Goal: Find specific page/section: Find specific page/section

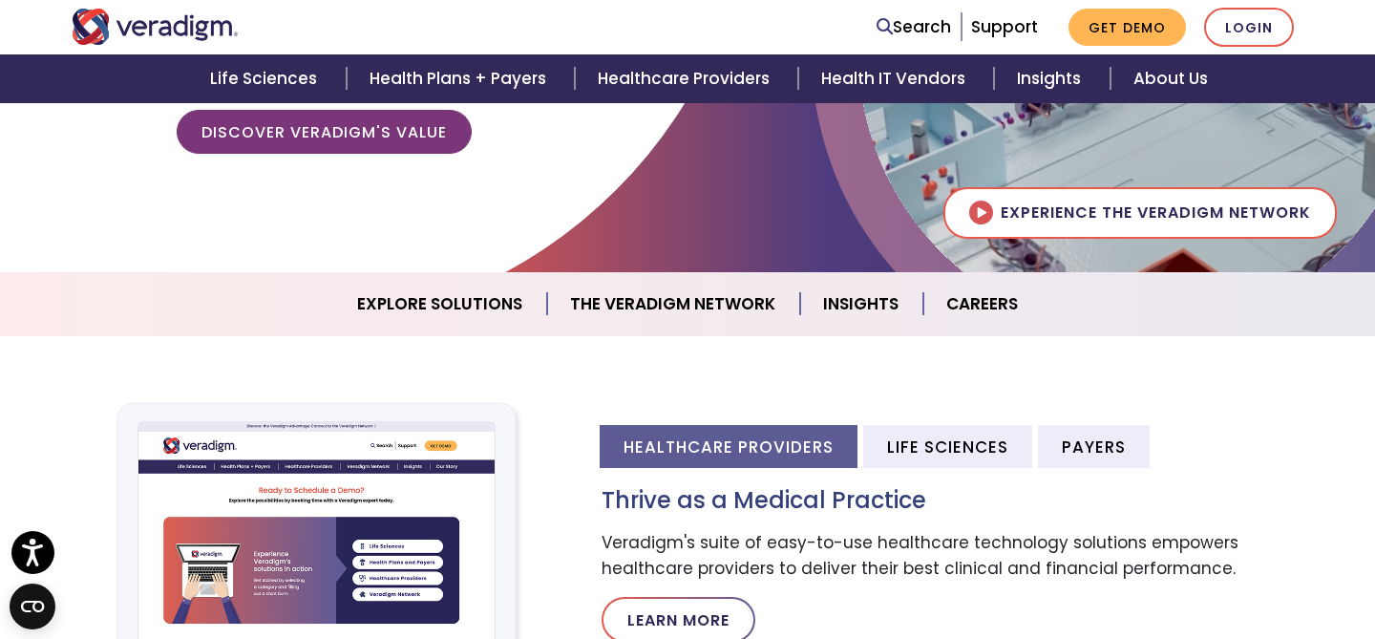
scroll to position [384, 0]
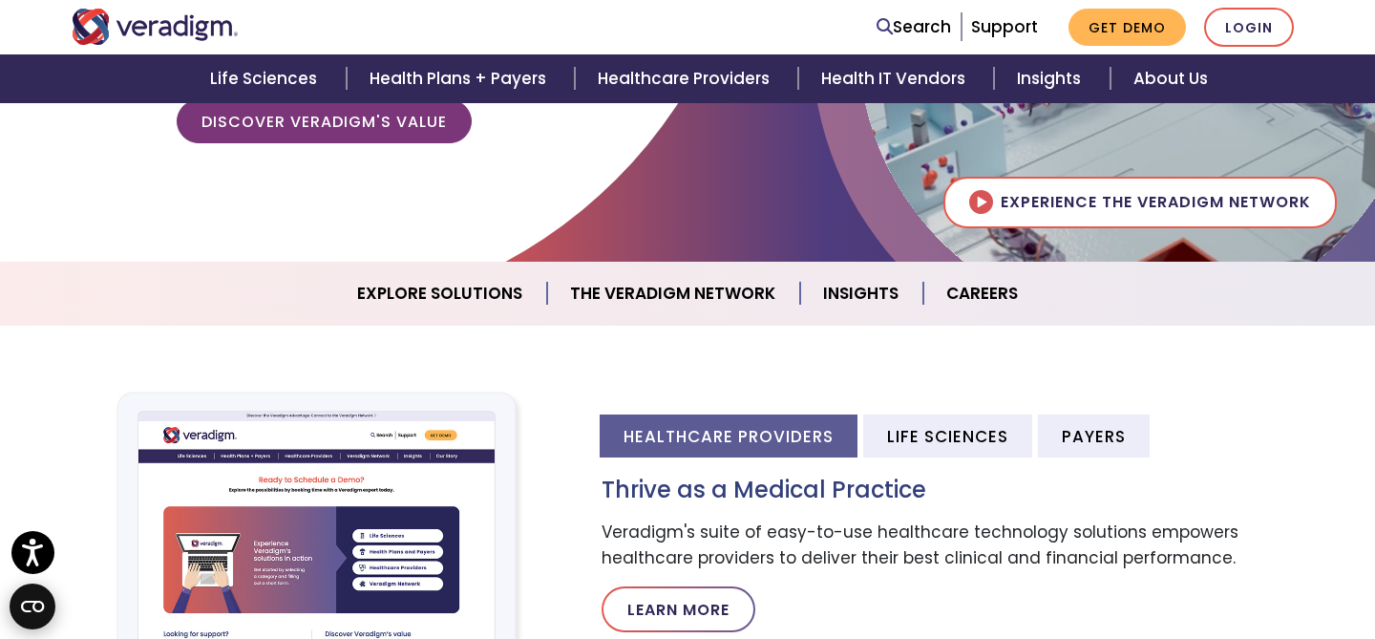
click at [33, 611] on icon "Open CMP widget" at bounding box center [32, 606] width 23 height 11
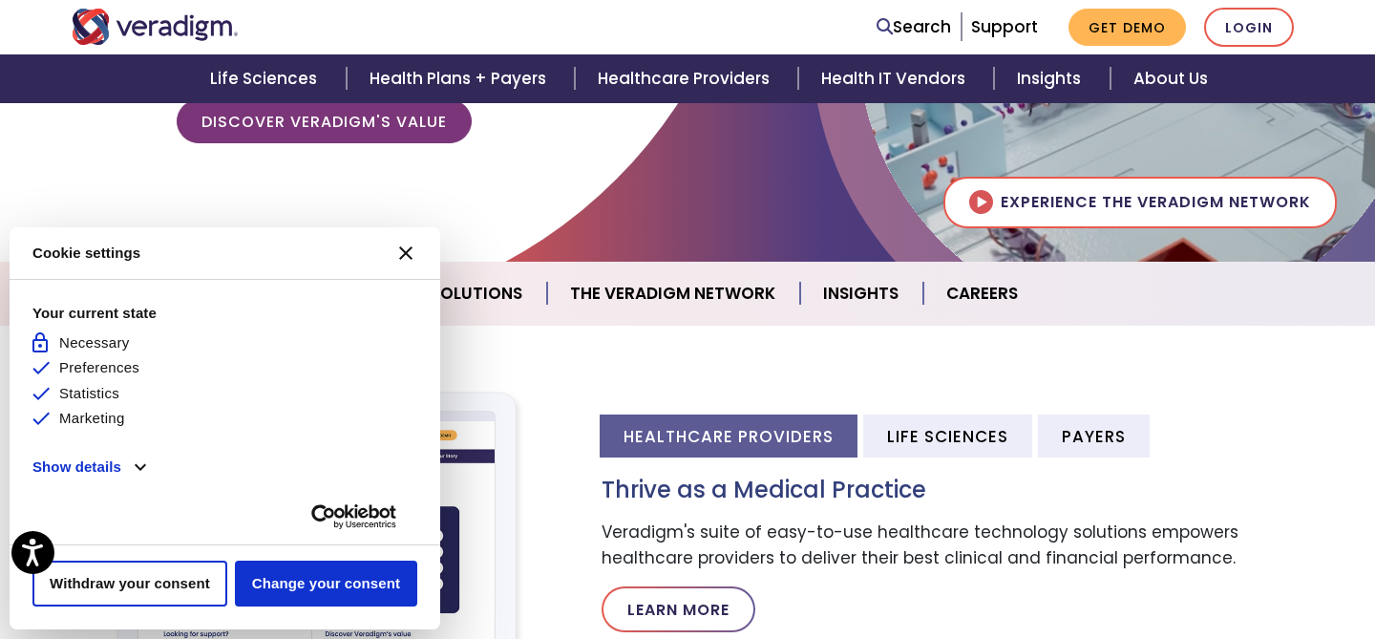
click at [405, 262] on button "[#WIDGET_ICON_CROSS#]" at bounding box center [406, 253] width 46 height 46
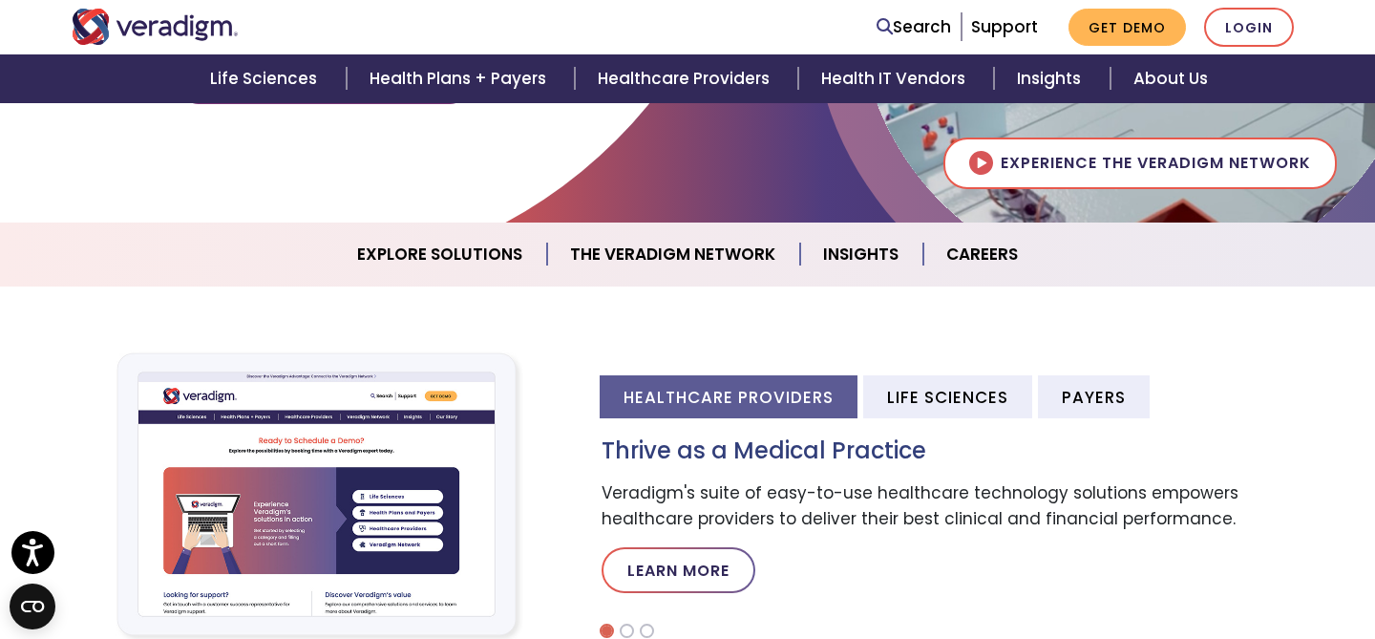
scroll to position [433, 0]
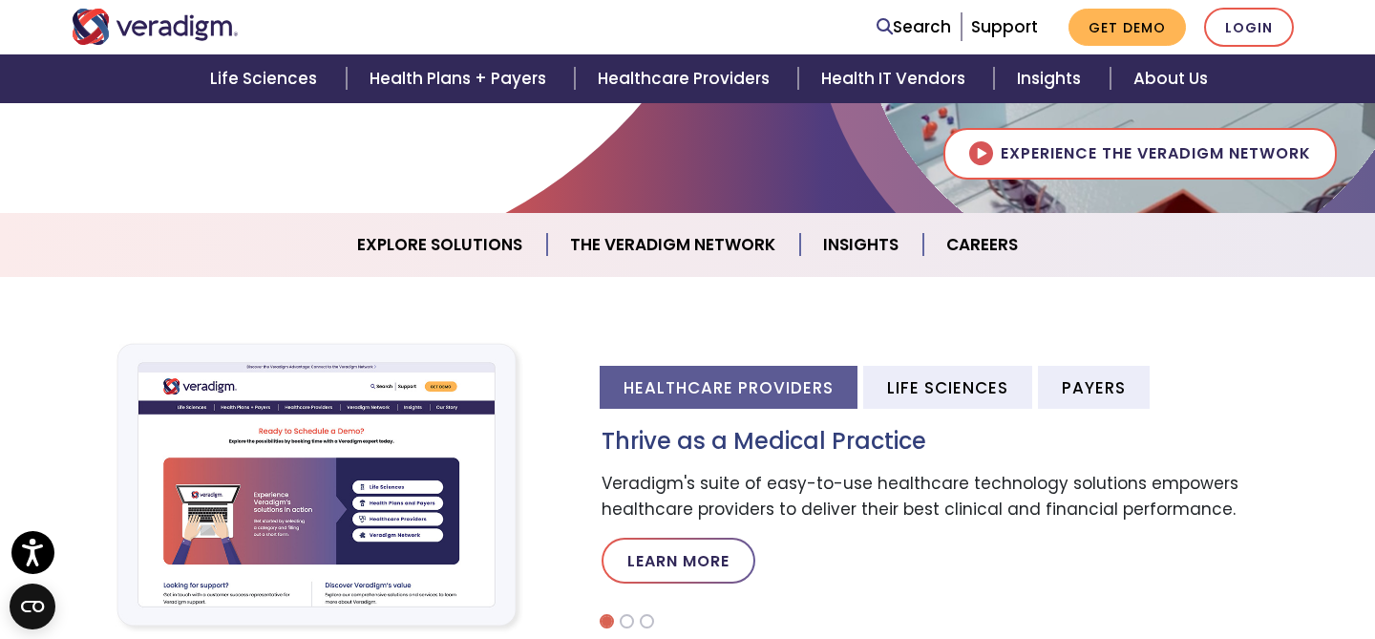
click at [1366, 422] on div "Healthcare Providers Life Sciences Payers Thrive as a Medical Practice Veradigm…" at bounding box center [687, 485] width 1375 height 331
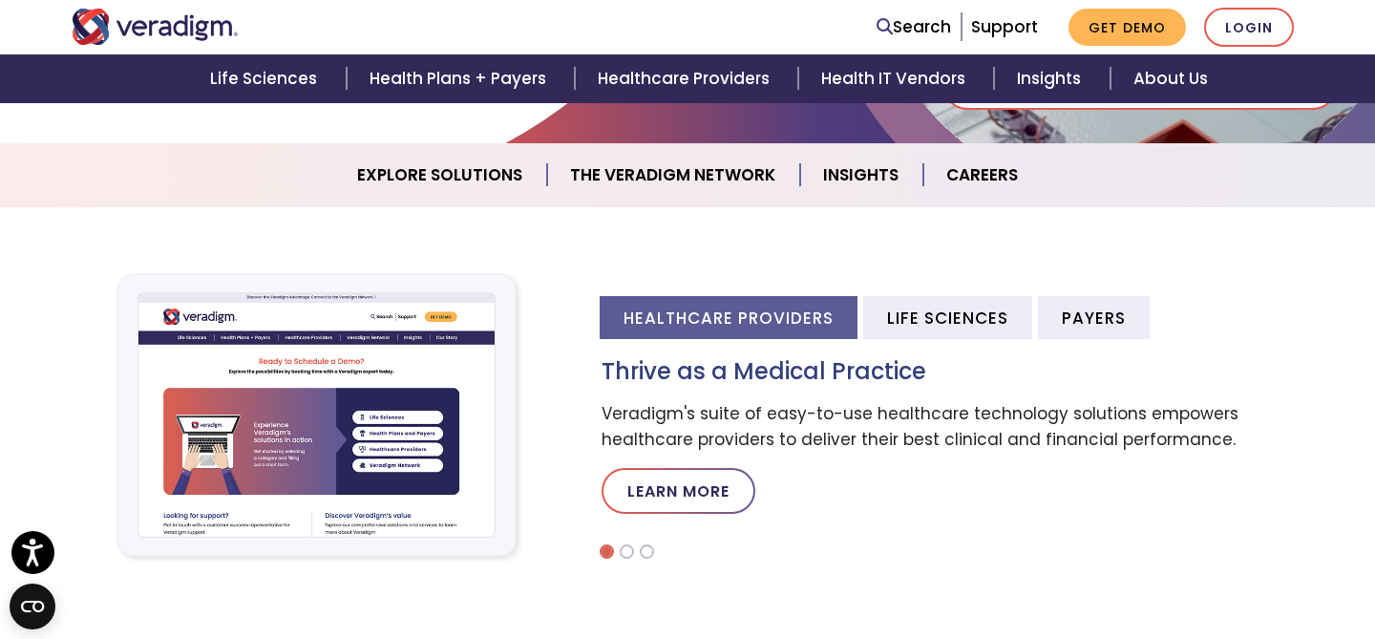
scroll to position [499, 0]
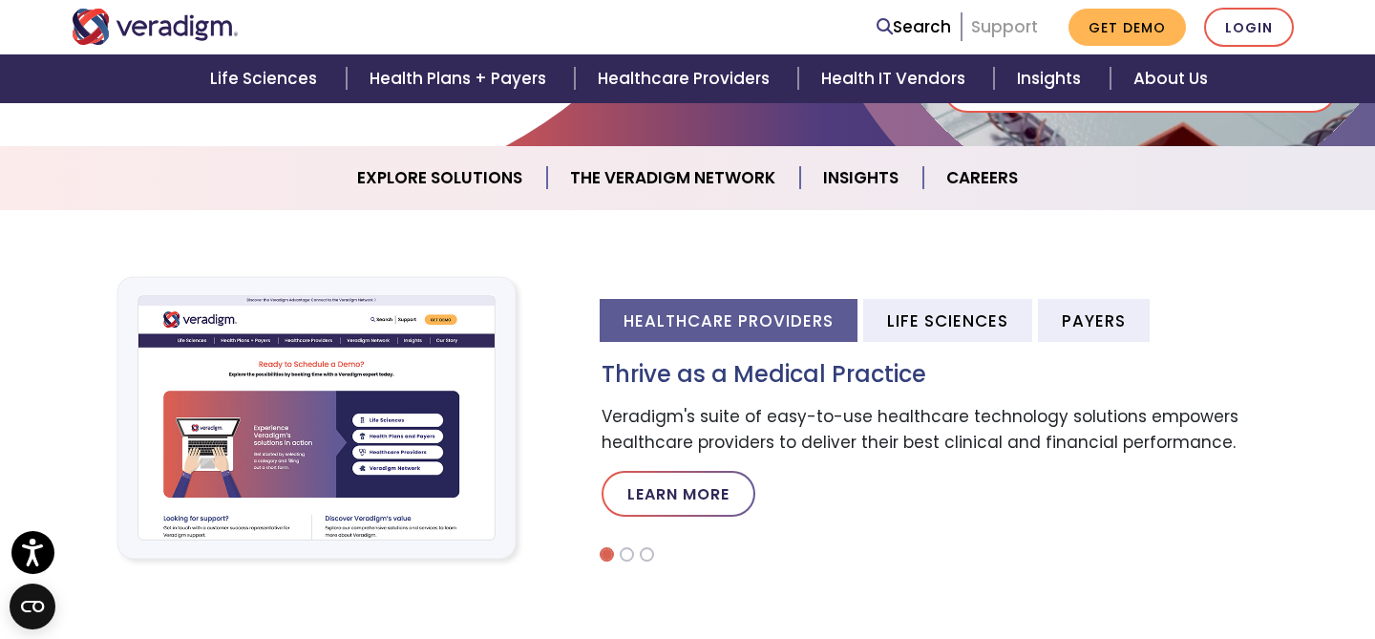
click at [1015, 21] on link "Support" at bounding box center [1004, 26] width 67 height 23
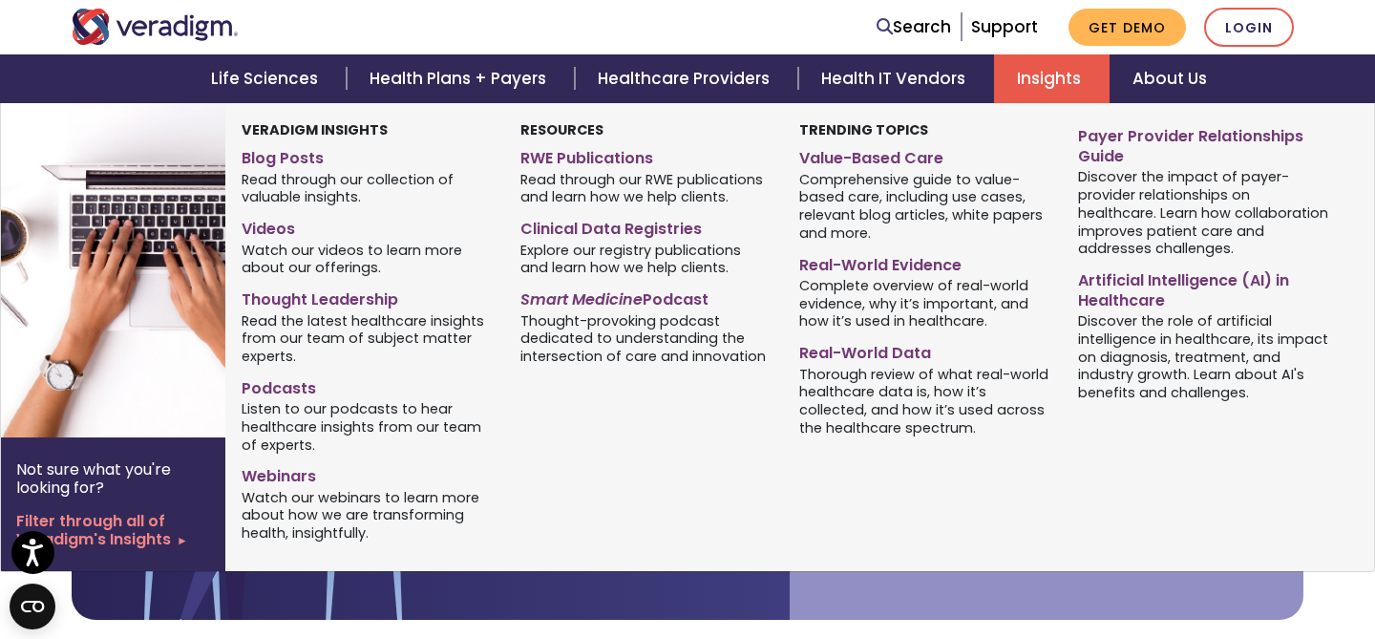
scroll to position [136, 0]
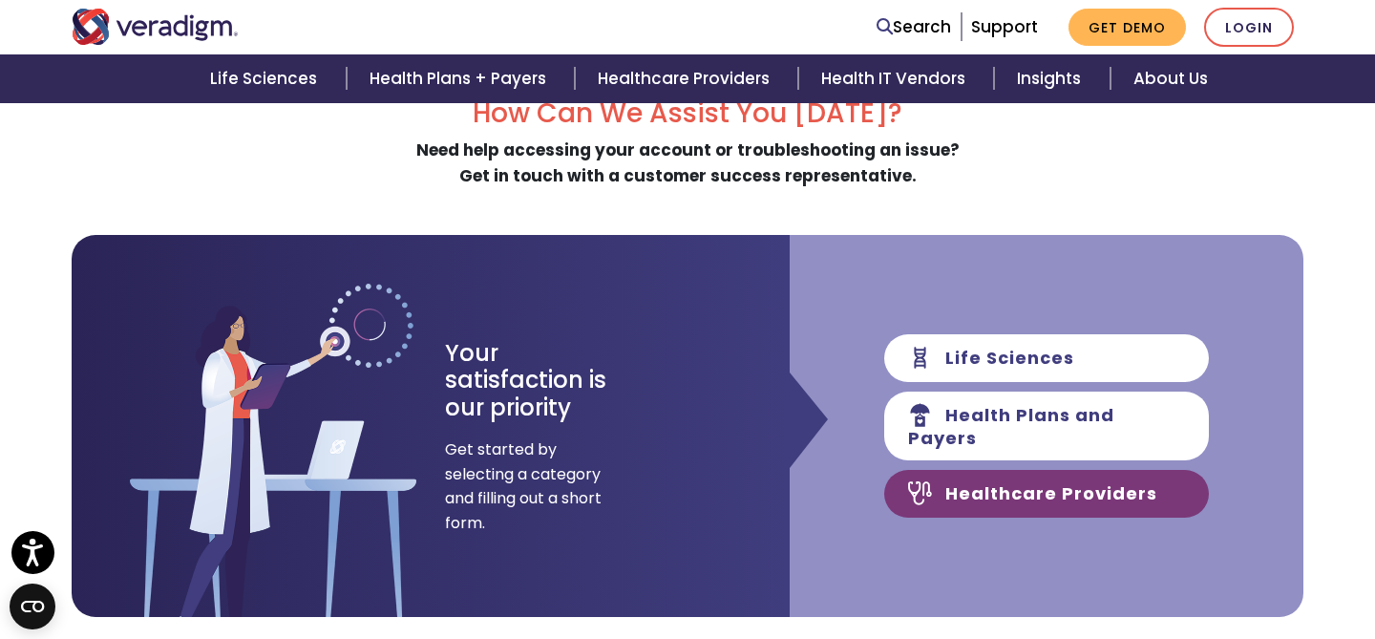
click at [1132, 484] on link "Healthcare Providers" at bounding box center [1046, 494] width 325 height 48
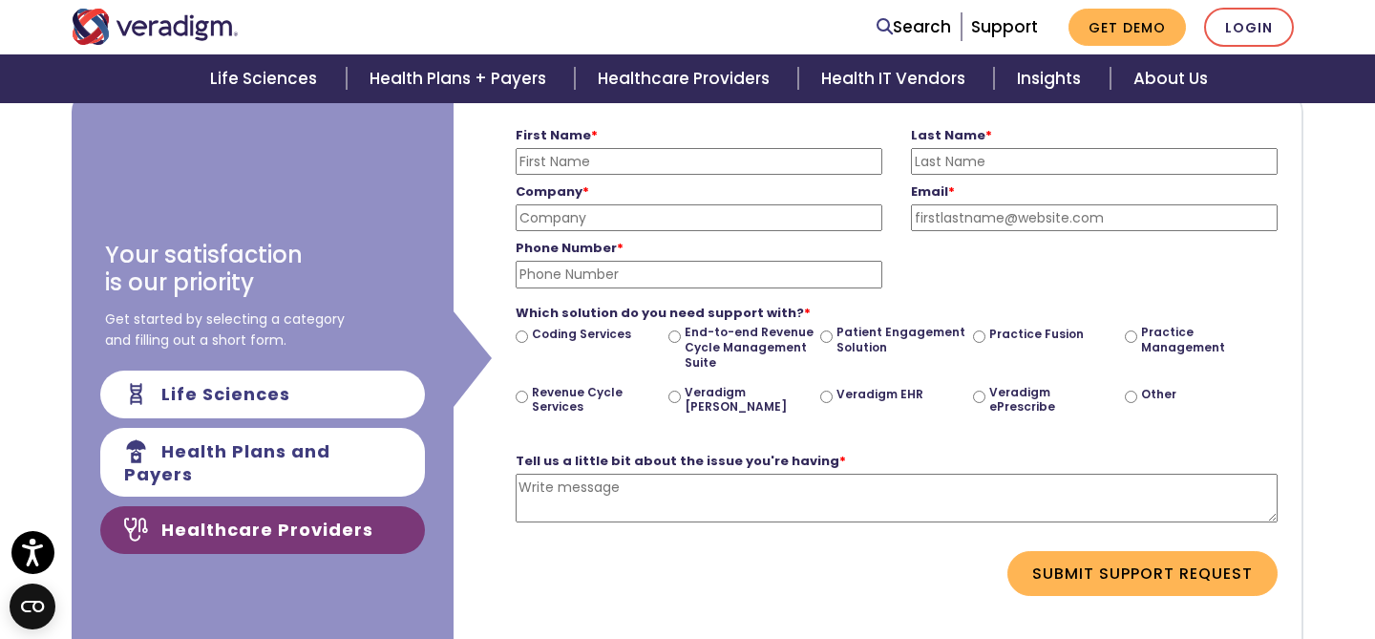
scroll to position [247, 0]
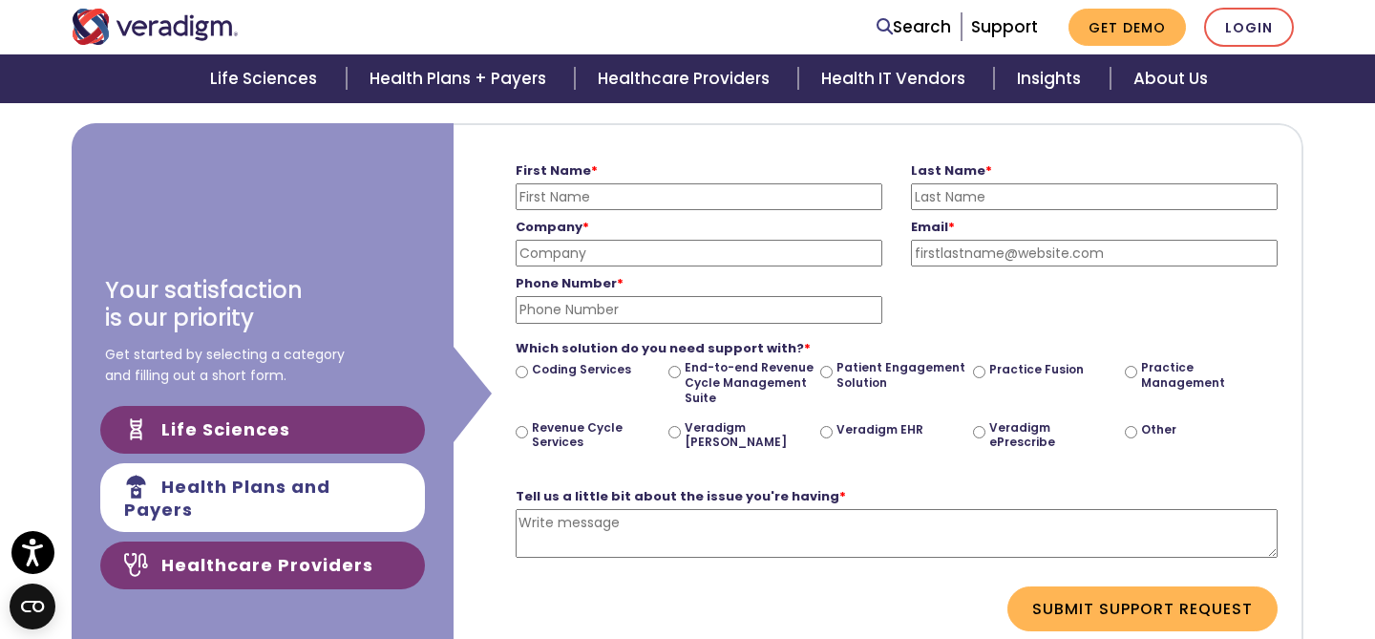
click at [283, 424] on link "Life Sciences" at bounding box center [262, 430] width 325 height 48
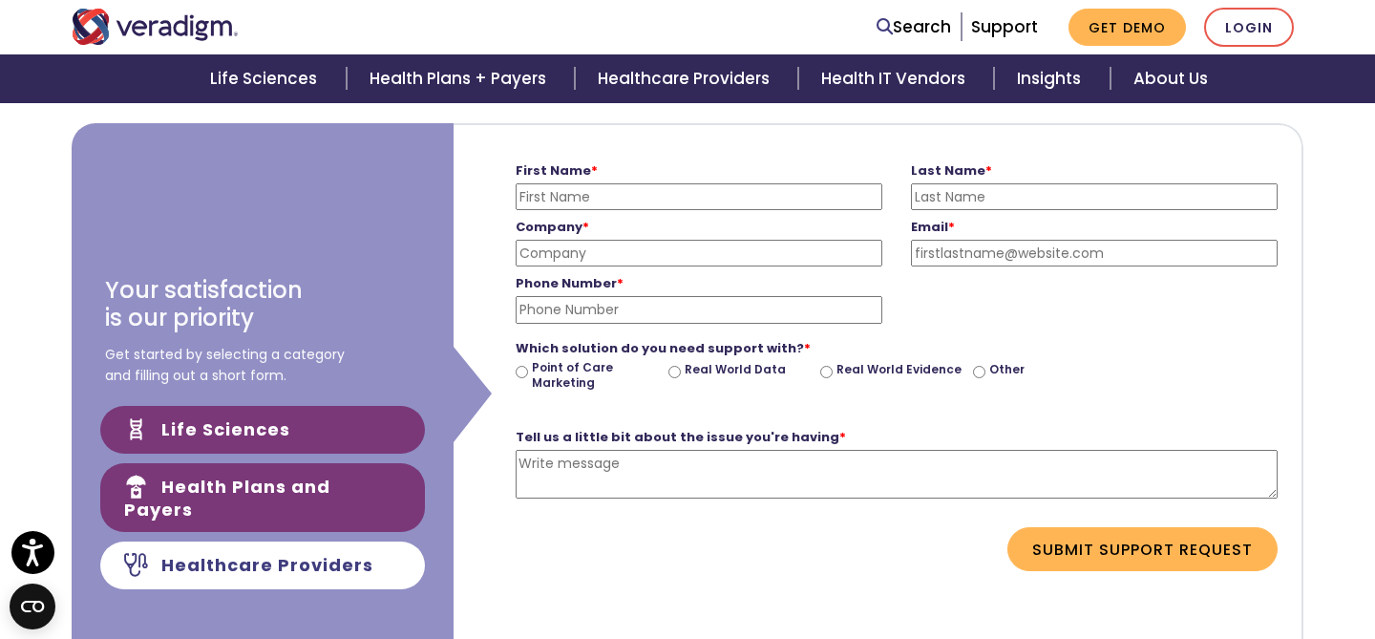
click at [338, 491] on link "Health Plans and Payers" at bounding box center [262, 497] width 325 height 69
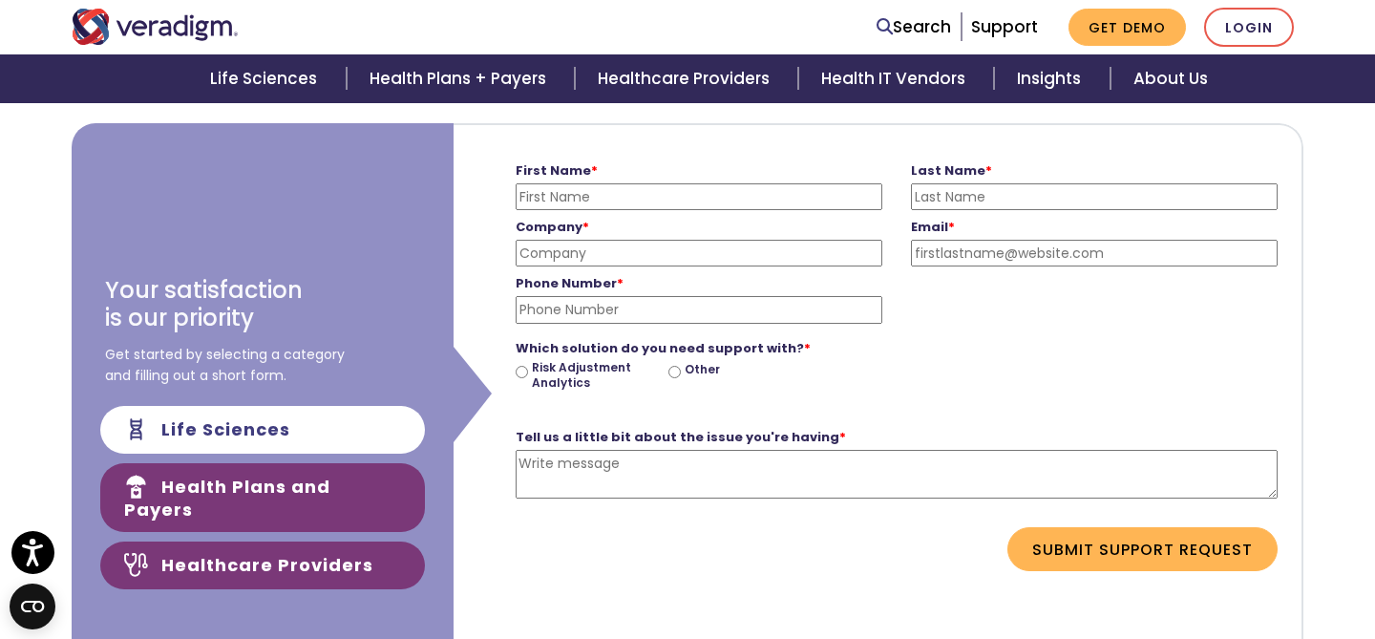
click at [335, 541] on link "Healthcare Providers" at bounding box center [262, 565] width 325 height 48
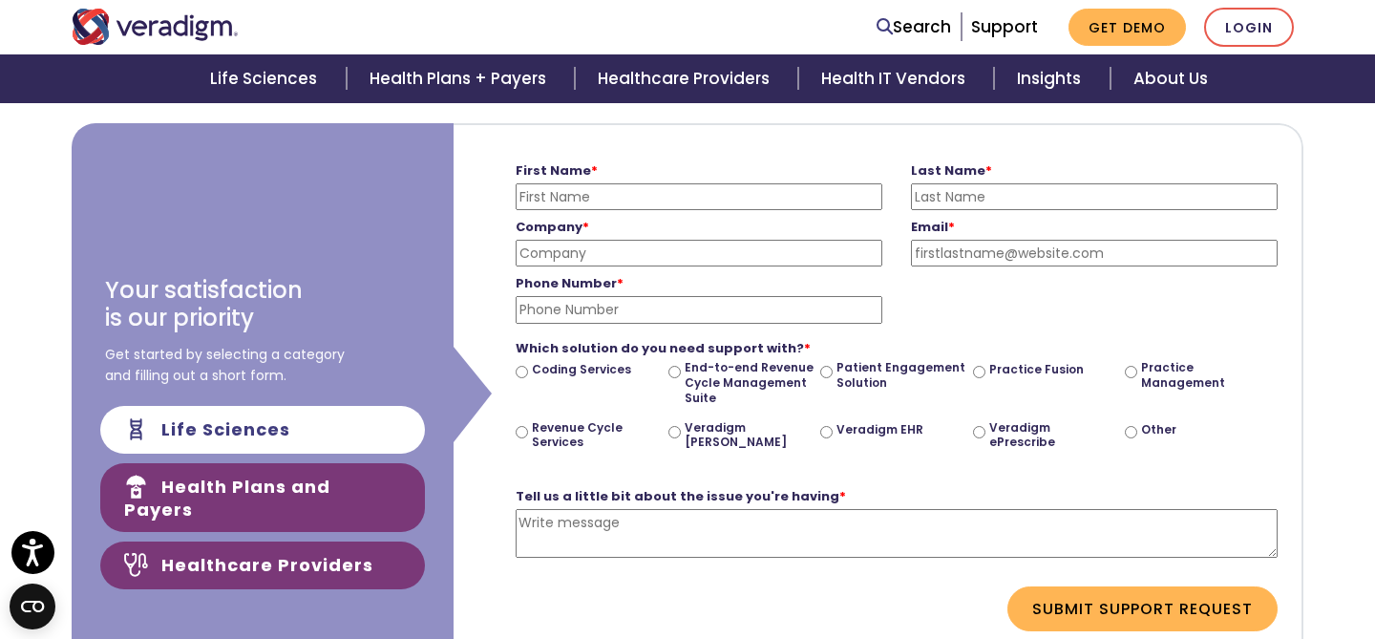
click at [333, 507] on link "Health Plans and Payers" at bounding box center [262, 497] width 325 height 69
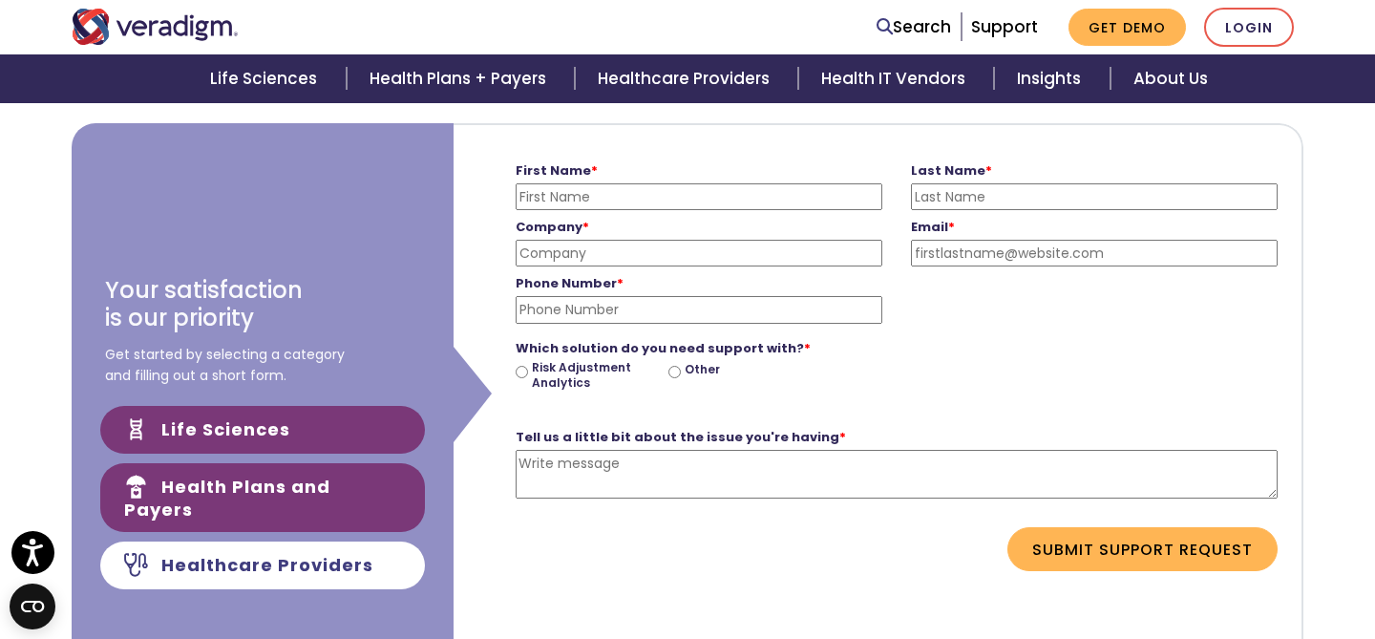
click at [333, 451] on link "Life Sciences" at bounding box center [262, 430] width 325 height 48
click at [363, 508] on link "Health Plans and Payers" at bounding box center [262, 497] width 325 height 69
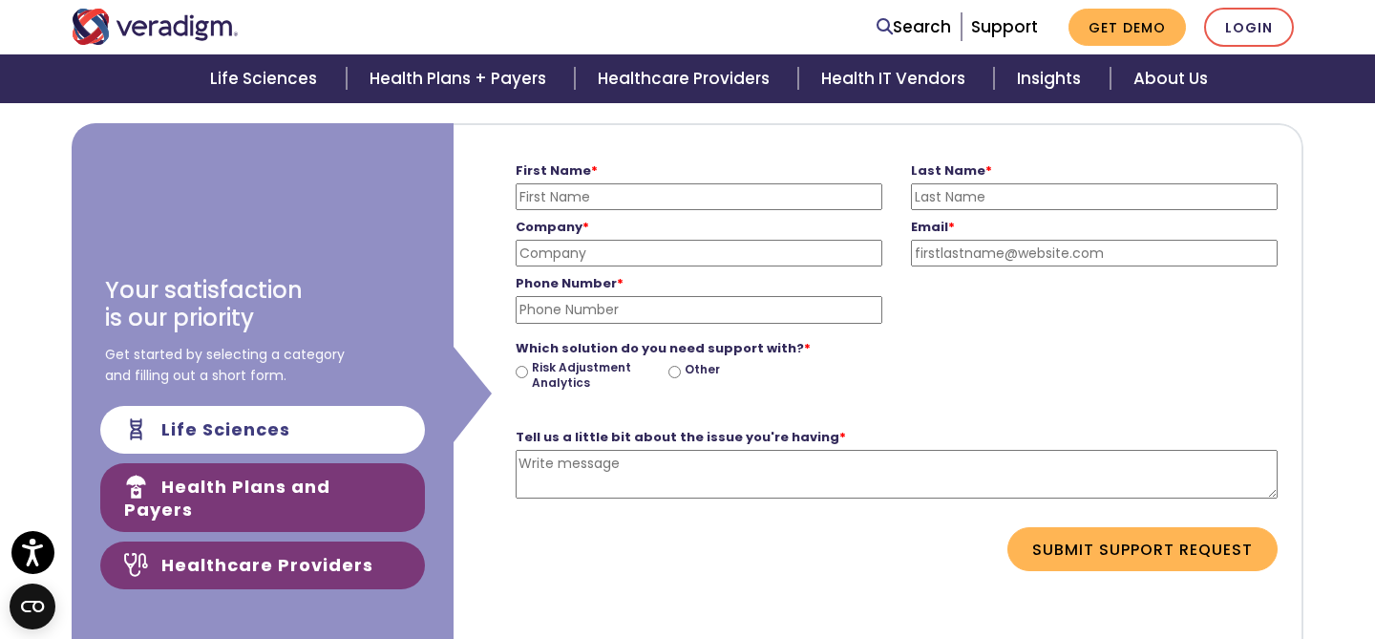
click at [353, 541] on link "Healthcare Providers" at bounding box center [262, 565] width 325 height 48
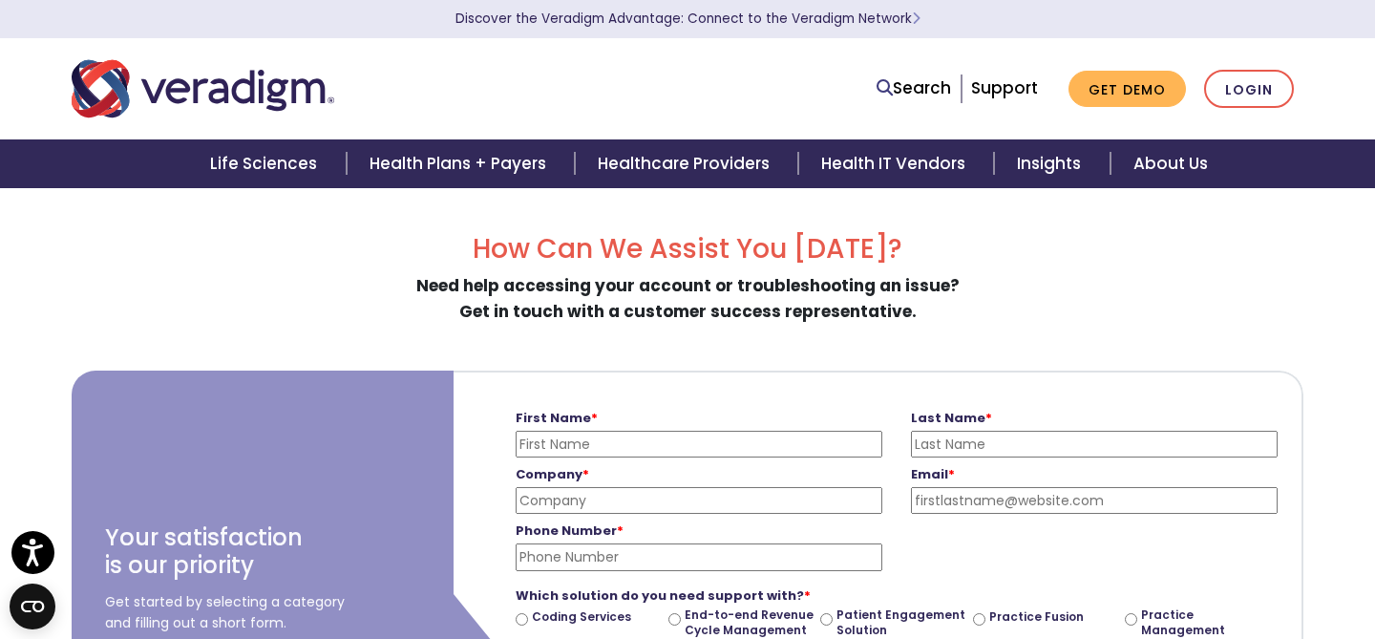
click at [250, 84] on img "Veradigm logo" at bounding box center [203, 88] width 263 height 63
